Goal: Information Seeking & Learning: Learn about a topic

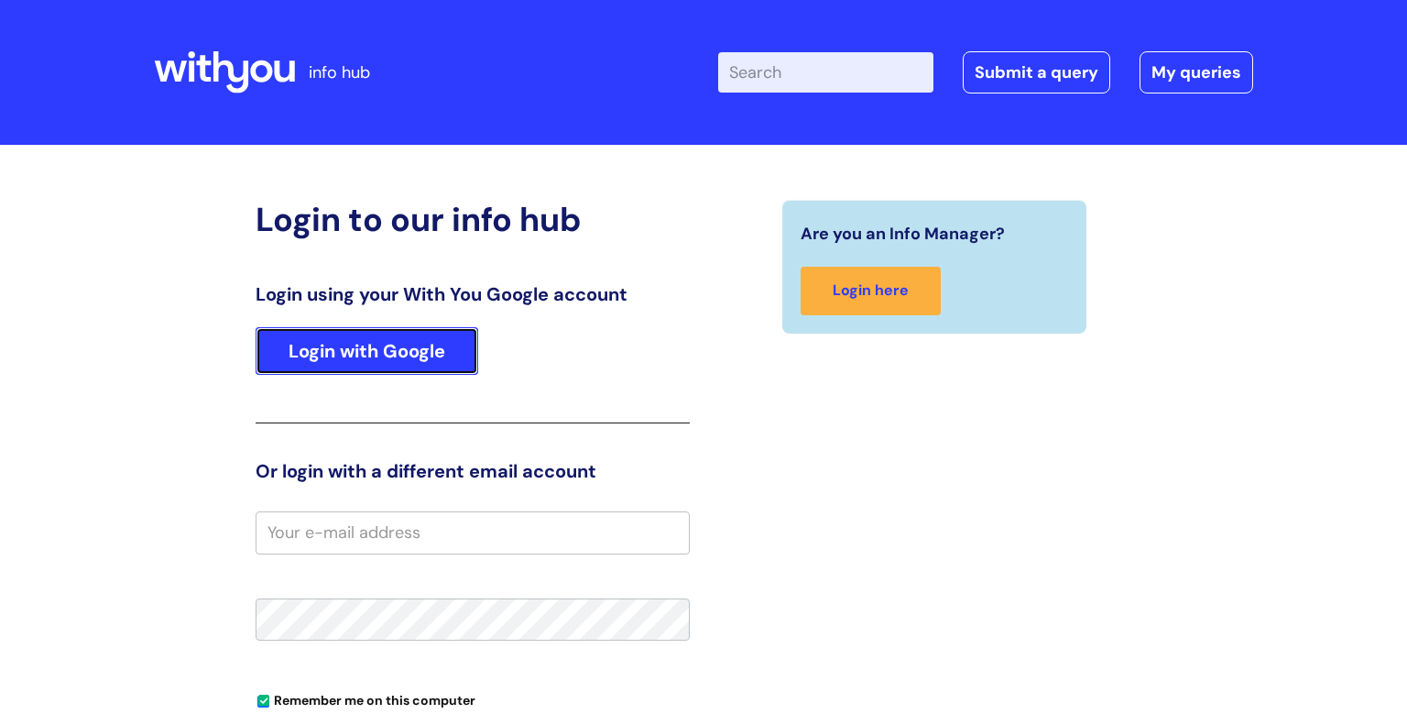
click at [424, 331] on link "Login with Google" at bounding box center [367, 351] width 223 height 48
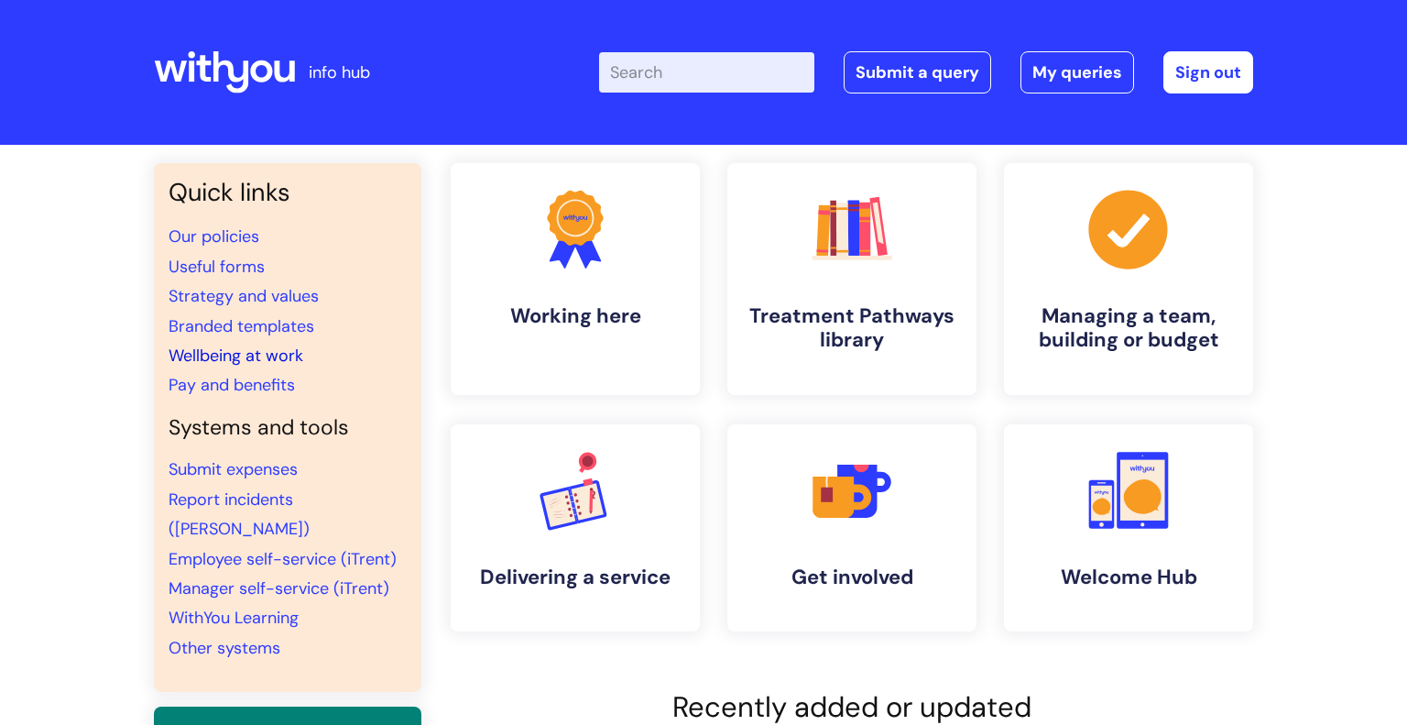
click at [283, 358] on link "Wellbeing at work" at bounding box center [236, 355] width 135 height 22
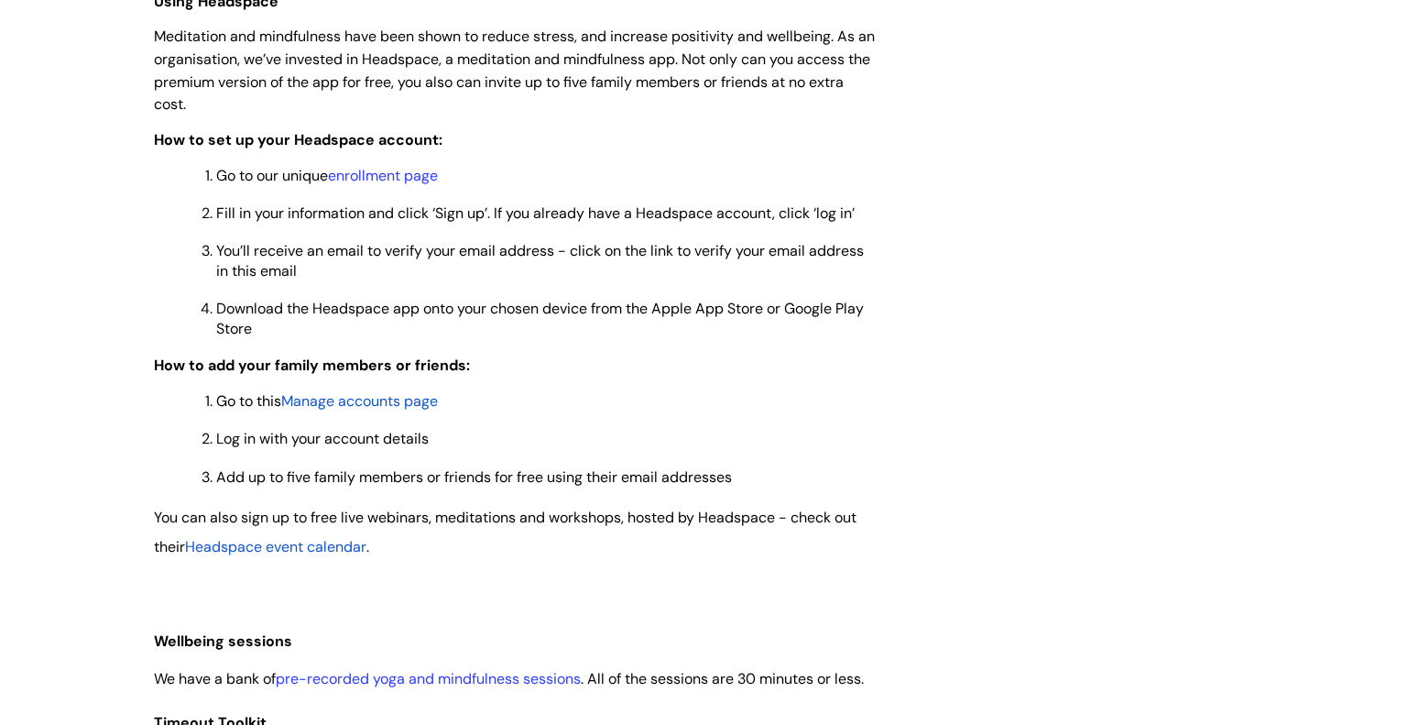
scroll to position [1510, 0]
click at [394, 410] on span "Manage accounts page" at bounding box center [359, 400] width 157 height 19
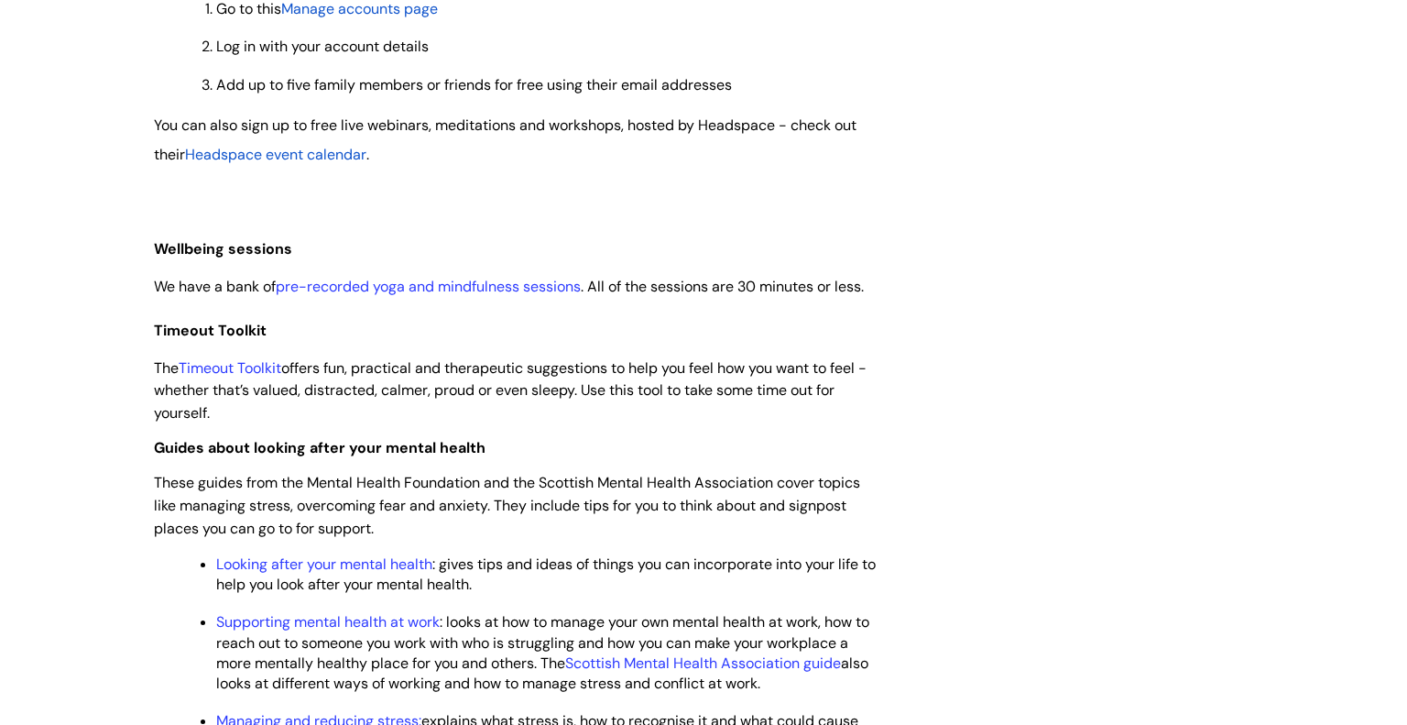
scroll to position [1906, 0]
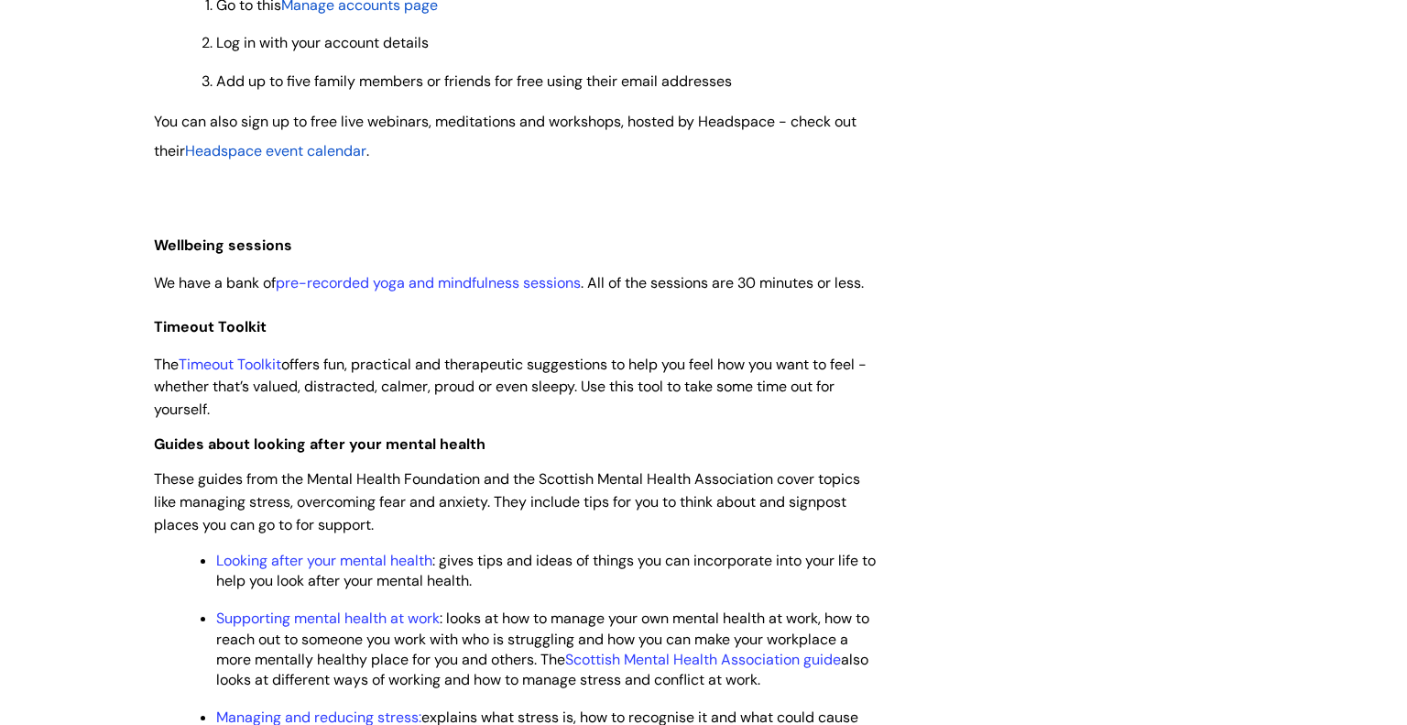
click at [343, 160] on span "Headspace event calendar" at bounding box center [275, 150] width 181 height 19
